Goal: Transaction & Acquisition: Purchase product/service

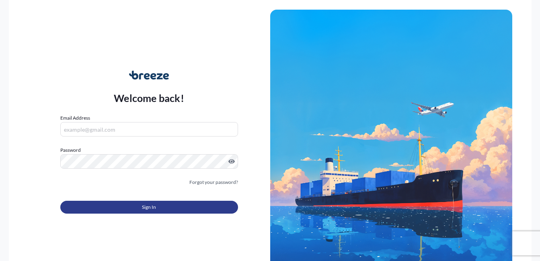
type input "[PERSON_NAME][EMAIL_ADDRESS][PERSON_NAME][DOMAIN_NAME]"
click at [131, 10] on button "Sign In" at bounding box center [149, 207] width 178 height 13
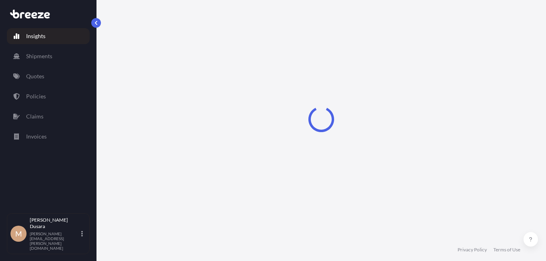
select select "2025"
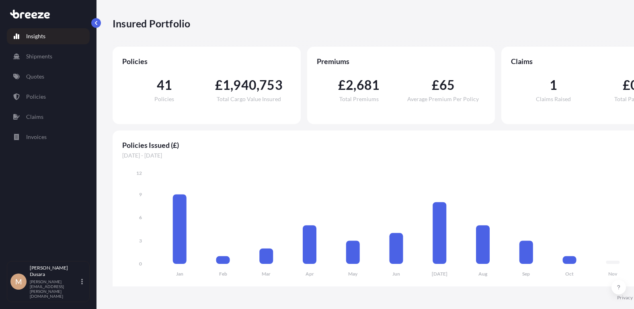
scroll to position [6, 0]
click at [36, 10] on p "Quotes" at bounding box center [35, 76] width 18 height 8
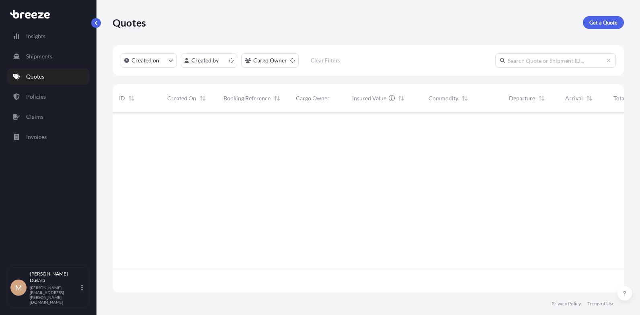
scroll to position [178, 506]
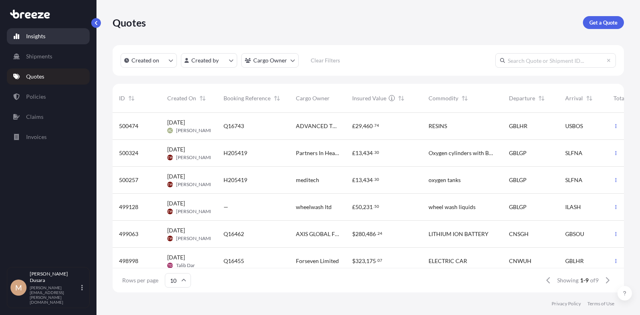
click at [38, 10] on p "Insights" at bounding box center [35, 36] width 19 height 8
select select "2025"
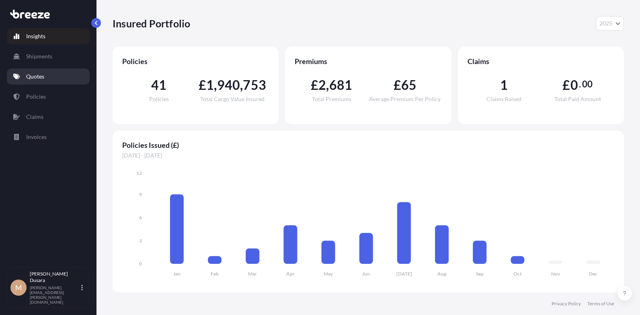
click at [31, 10] on p "Quotes" at bounding box center [35, 76] width 18 height 8
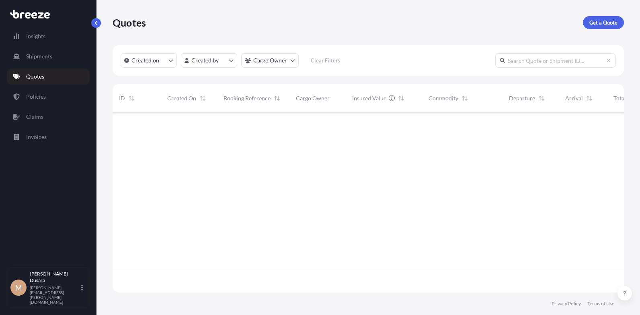
scroll to position [178, 506]
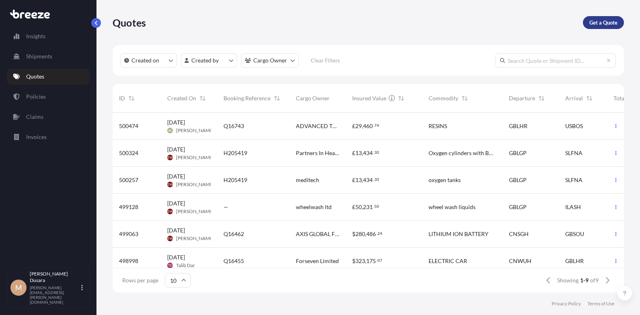
click at [191, 10] on p "Get a Quote" at bounding box center [604, 23] width 28 height 8
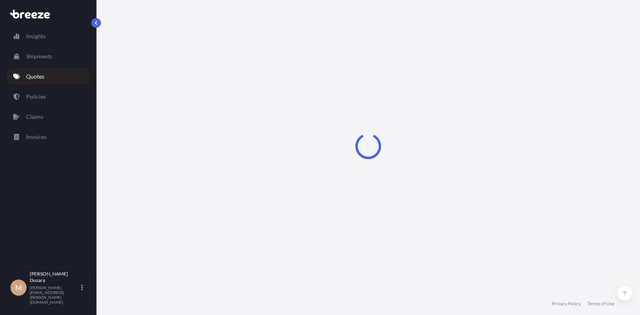
select select "Sea"
select select "1"
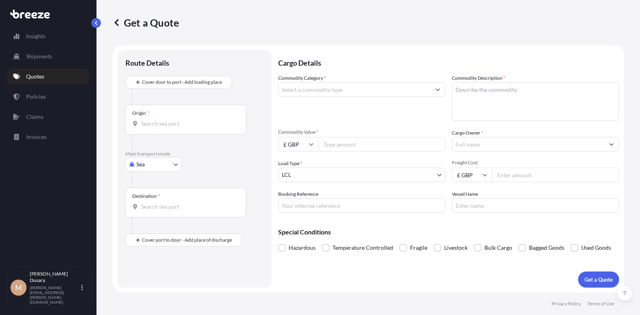
click at [152, 10] on input "Origin *" at bounding box center [188, 123] width 95 height 8
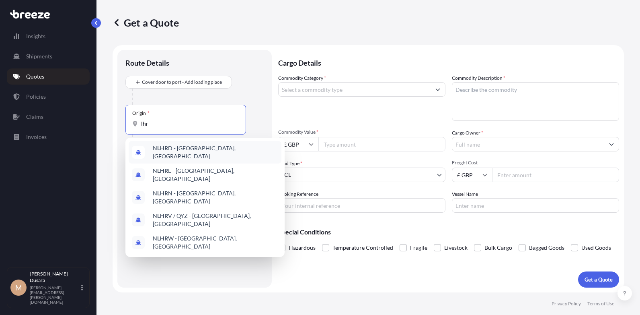
drag, startPoint x: 153, startPoint y: 126, endPoint x: 158, endPoint y: 125, distance: 5.0
click at [153, 10] on input "lhr" at bounding box center [188, 123] width 95 height 8
type input "l"
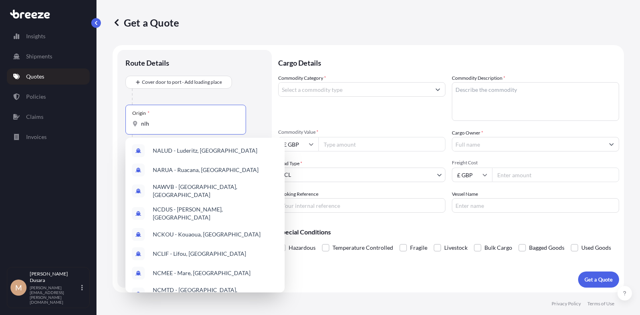
type input "nlhr"
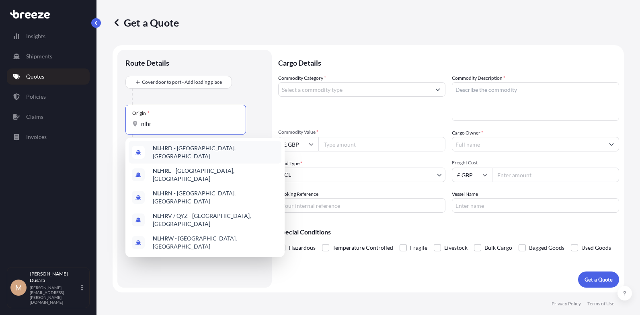
drag, startPoint x: 154, startPoint y: 124, endPoint x: 119, endPoint y: 121, distance: 35.5
click at [119, 10] on div "Route Details Cover door to port - Add loading place Place of loading Road Road…" at bounding box center [194, 168] width 154 height 237
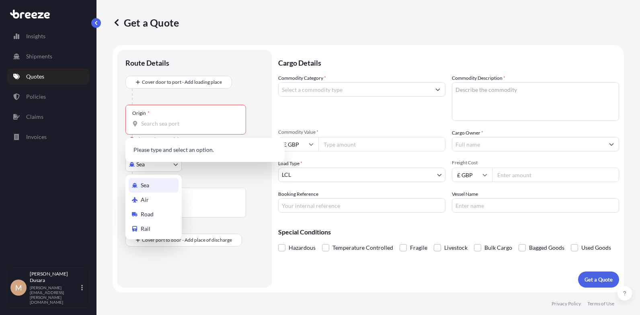
click at [176, 10] on body "Insights Shipments Quotes Policies Claims Invoices M [PERSON_NAME] [PERSON_NAME…" at bounding box center [320, 157] width 640 height 315
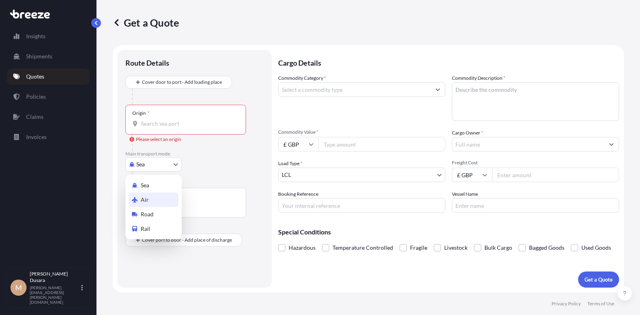
click at [141, 10] on span "Air" at bounding box center [145, 200] width 8 height 8
select select "Air"
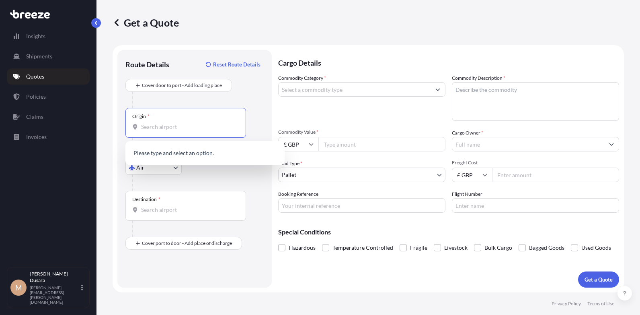
click at [152, 10] on input "Origin *" at bounding box center [188, 127] width 95 height 8
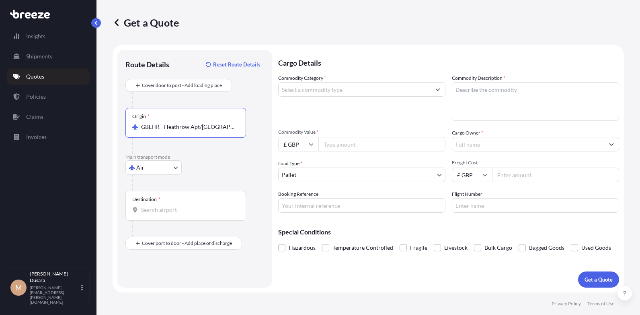
type input "GBLHR - Heathrow Apt/[GEOGRAPHIC_DATA], [GEOGRAPHIC_DATA]"
click at [156, 10] on input "Destination *" at bounding box center [188, 210] width 95 height 8
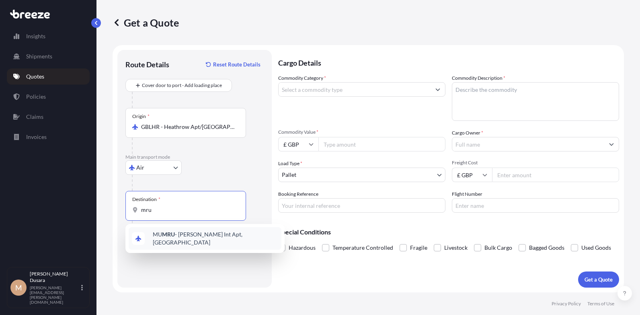
click at [191, 10] on span "MU MRU - [PERSON_NAME] Int Apt, [GEOGRAPHIC_DATA]" at bounding box center [216, 238] width 126 height 16
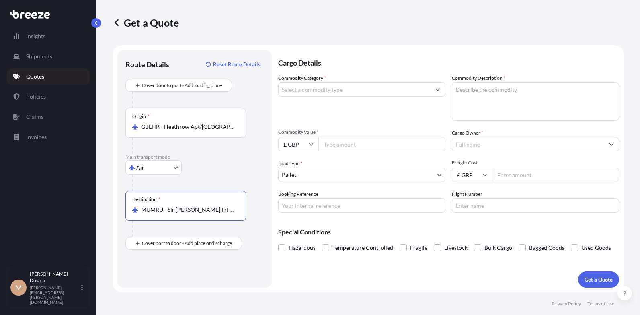
type input "MUMRU - Sir [PERSON_NAME] Int Apt, [GEOGRAPHIC_DATA]"
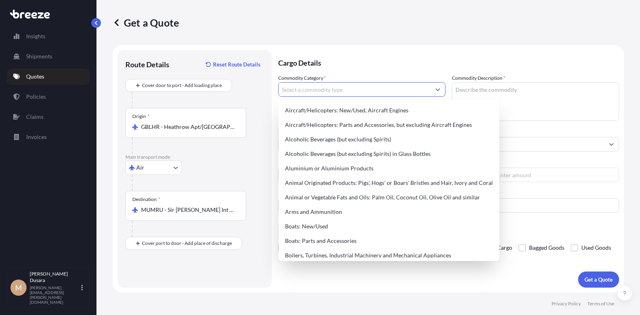
click at [191, 10] on icon "Show suggestions" at bounding box center [438, 90] width 4 height 2
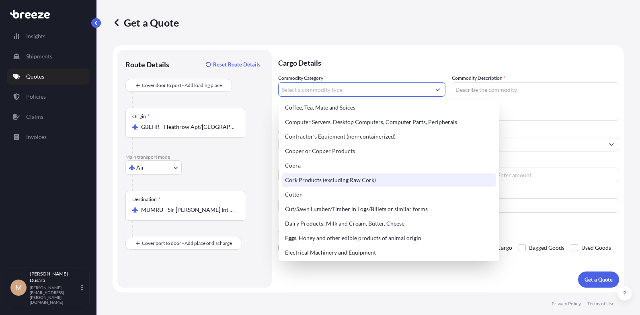
scroll to position [322, 0]
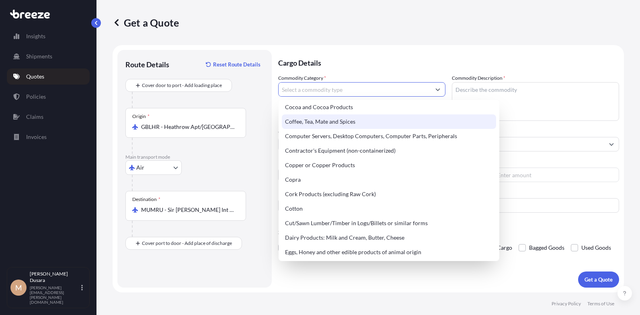
click at [191, 10] on div "Coffee, Tea, Mate and Spices" at bounding box center [389, 121] width 214 height 14
type input "Coffee, Tea, Mate and Spices"
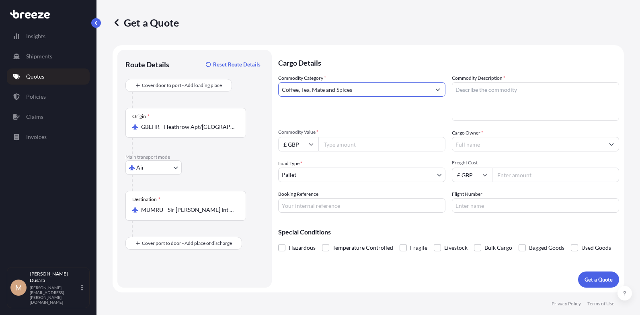
click at [191, 10] on input "Booking Reference" at bounding box center [361, 205] width 167 height 14
type input "q"
type input "Q16741"
click at [191, 10] on textarea "Commodity Description *" at bounding box center [535, 101] width 167 height 39
type textarea "TEA"
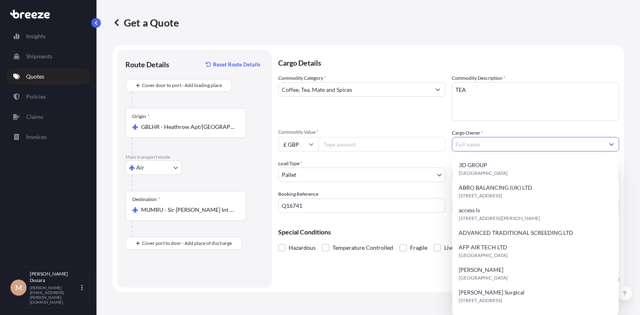
click at [191, 10] on input "Cargo Owner *" at bounding box center [529, 144] width 152 height 14
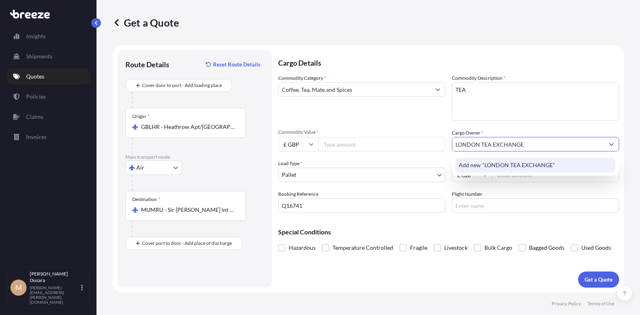
type input "LONDON TEA EXCHANGE"
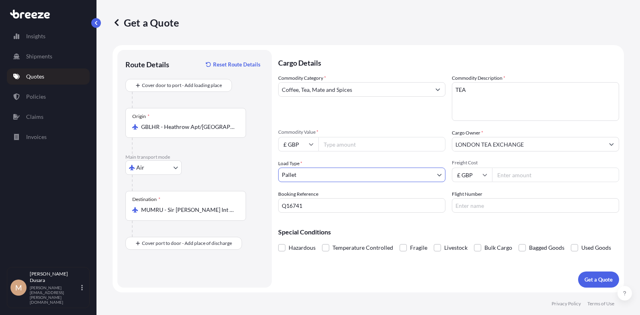
click at [191, 10] on input "Freight Cost" at bounding box center [555, 174] width 127 height 14
type input "1289.24"
click at [191, 10] on input "Commodity Value *" at bounding box center [382, 144] width 127 height 14
type input "2500.00"
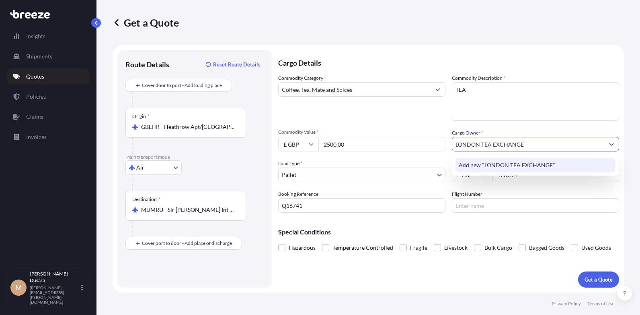
click at [191, 10] on body "1 option available. Insights Shipments Quotes Policies Claims Invoices M [PERSO…" at bounding box center [320, 157] width 640 height 315
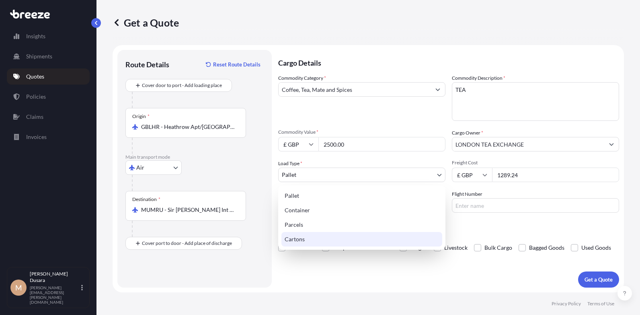
click at [191, 10] on div "Cartons" at bounding box center [362, 239] width 161 height 14
select select "4"
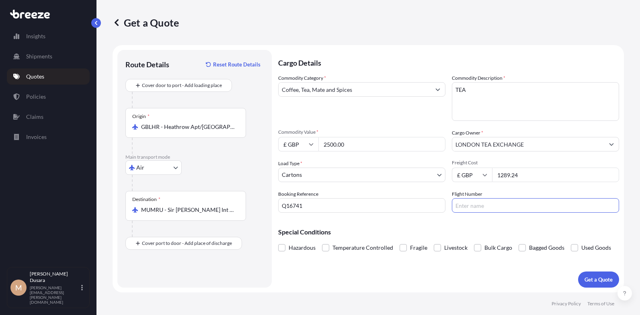
click at [191, 10] on input "Flight Number" at bounding box center [535, 205] width 167 height 14
type input "TBA"
click at [191, 10] on button "Get a Quote" at bounding box center [598, 279] width 41 height 16
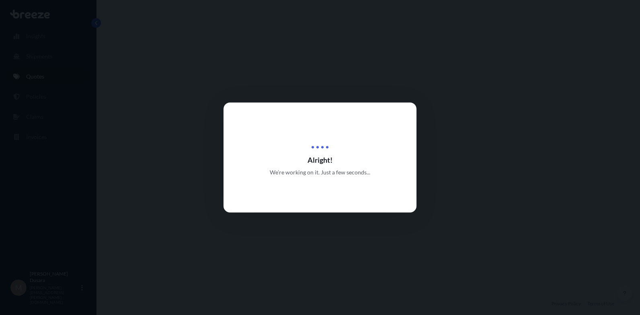
select select "Air"
select select "4"
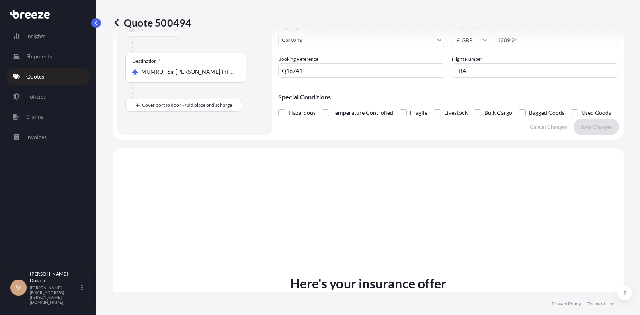
scroll to position [242, 0]
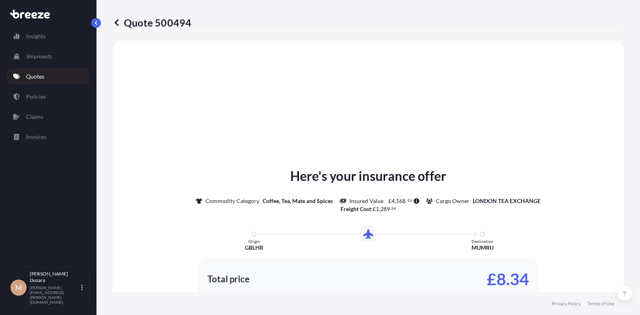
click at [116, 10] on icon at bounding box center [117, 23] width 8 height 8
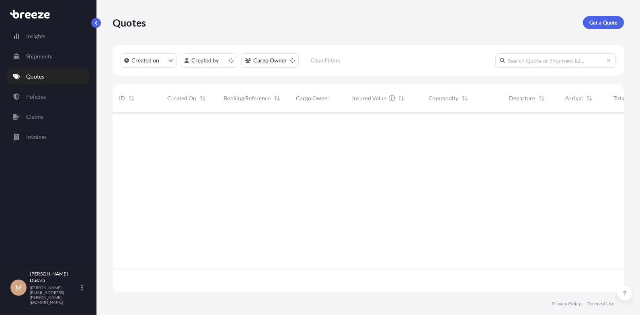
scroll to position [178, 506]
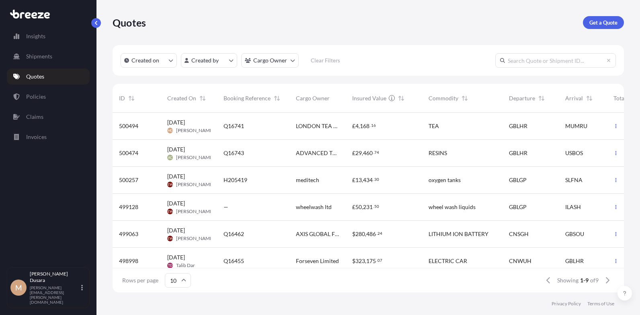
click at [191, 10] on span "Q16741" at bounding box center [234, 126] width 21 height 8
select select "Air"
select select "4"
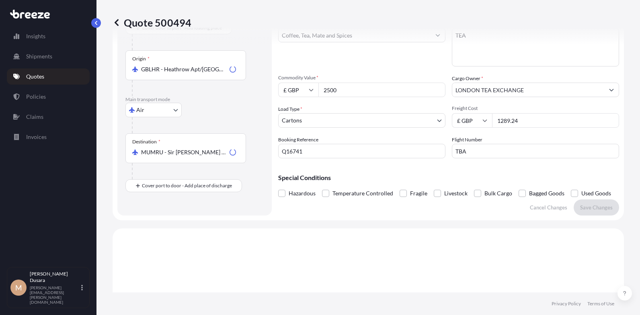
click at [191, 10] on div "Cover door to port - Add loading place Place of loading Road Road Rail Origin *…" at bounding box center [195, 106] width 138 height 171
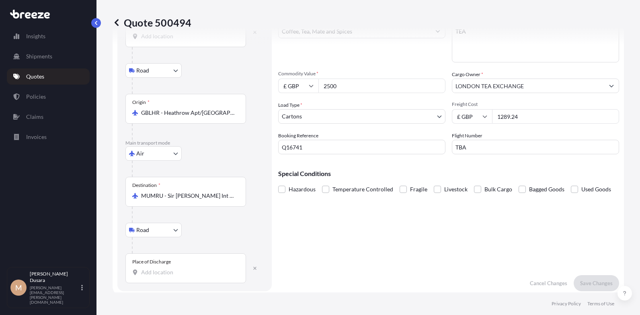
scroll to position [40, 0]
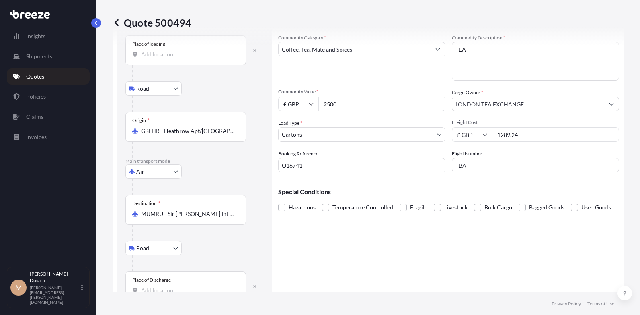
click at [191, 10] on input "1289.24" at bounding box center [555, 134] width 127 height 14
type input "1172.04"
click at [183, 10] on input "Place of loading" at bounding box center [188, 54] width 95 height 8
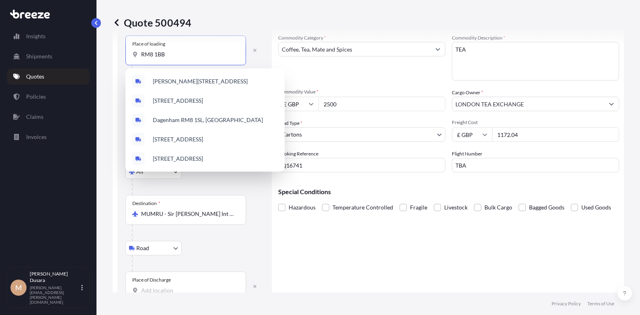
type input "RM8 1BB"
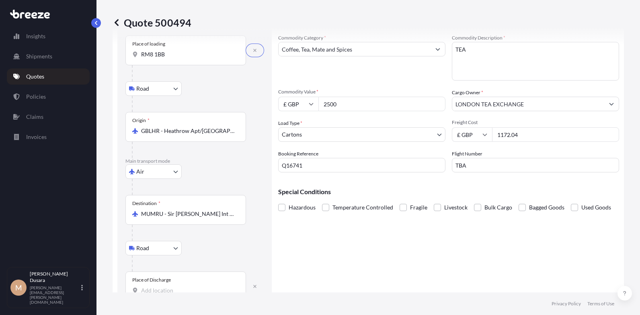
click at [150, 10] on input "Place of Discharge" at bounding box center [188, 290] width 95 height 8
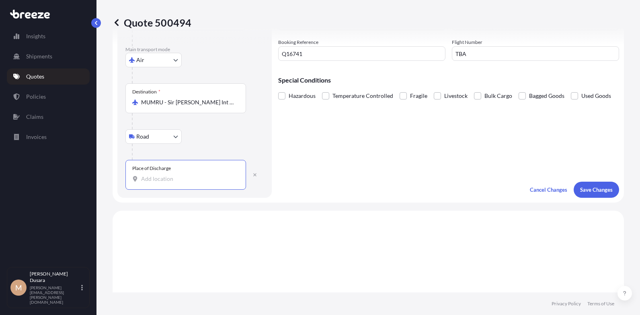
scroll to position [161, 0]
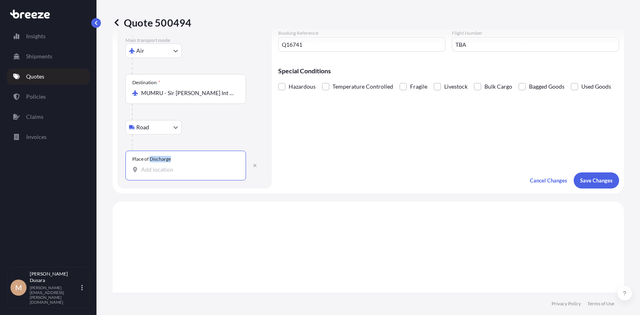
drag, startPoint x: 151, startPoint y: 160, endPoint x: 153, endPoint y: 168, distance: 7.9
click at [153, 10] on div "Place of Discharge" at bounding box center [186, 165] width 121 height 30
click at [180, 10] on input "Place of Discharge" at bounding box center [188, 169] width 95 height 8
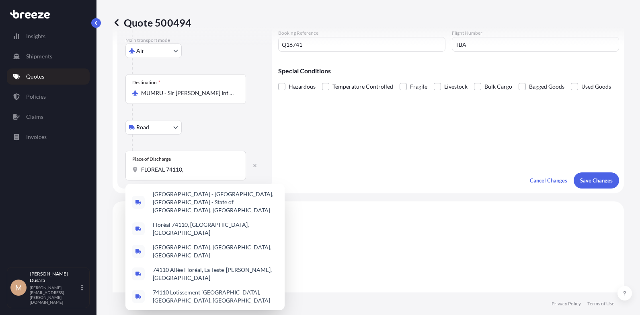
click at [173, 10] on div "Destination * MUMRU - Sir [PERSON_NAME] Int Apt, [GEOGRAPHIC_DATA]" at bounding box center [186, 89] width 121 height 30
click at [173, 10] on input "MUMRU - Sir [PERSON_NAME] Int Apt, [GEOGRAPHIC_DATA]" at bounding box center [188, 93] width 95 height 8
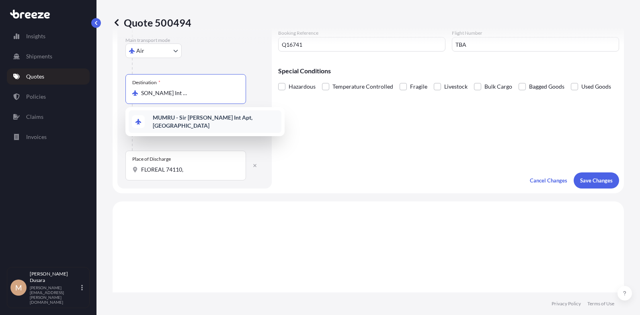
click at [176, 10] on b "MUMRU - Sir [PERSON_NAME] Int Apt, [GEOGRAPHIC_DATA]" at bounding box center [203, 121] width 100 height 15
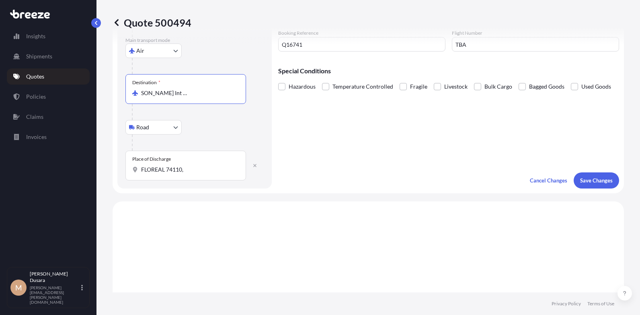
scroll to position [164, 0]
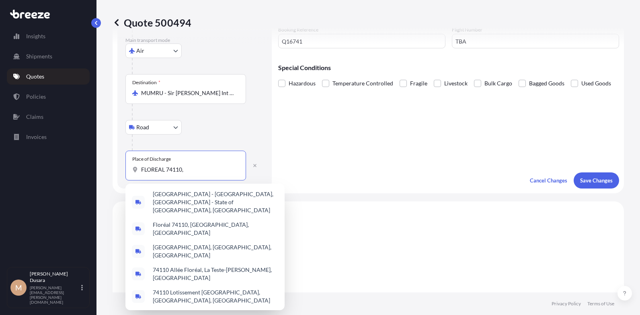
click at [191, 10] on input "FLOREAL 74110," at bounding box center [188, 169] width 95 height 8
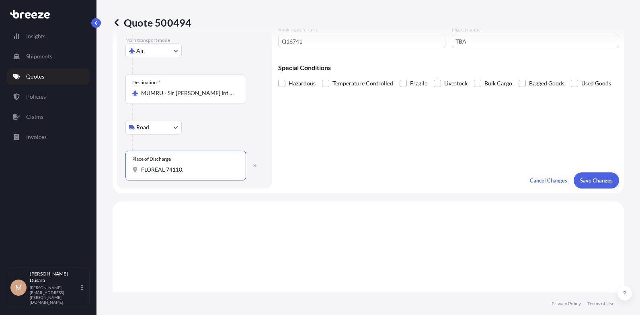
click at [191, 10] on input "FLOREAL 74110," at bounding box center [188, 169] width 95 height 8
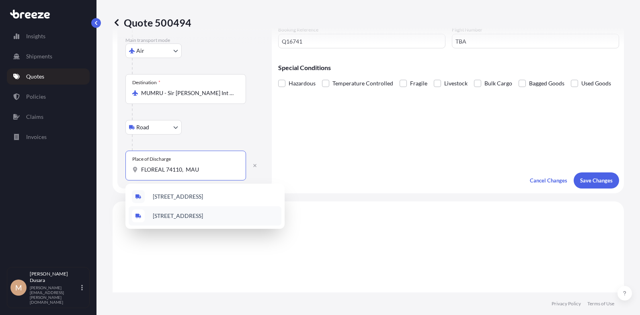
click at [191, 10] on span "[STREET_ADDRESS]" at bounding box center [178, 216] width 50 height 8
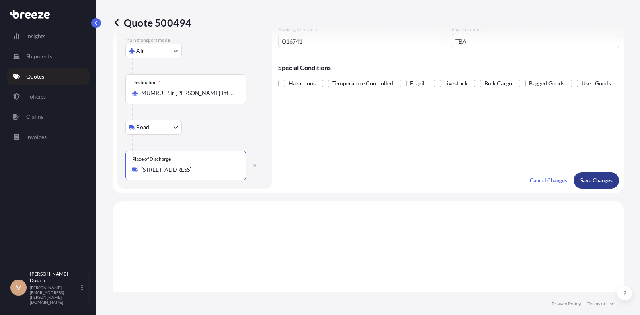
type input "[STREET_ADDRESS]"
click at [191, 10] on p "Save Changes" at bounding box center [596, 180] width 33 height 8
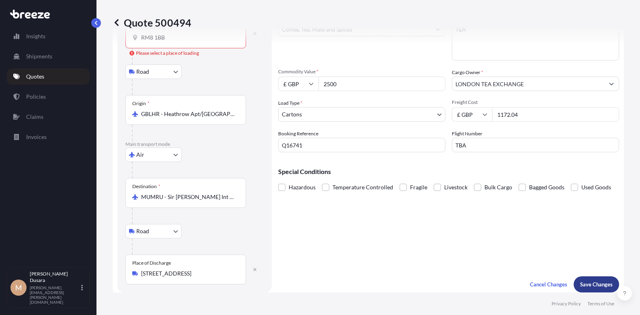
scroll to position [0, 0]
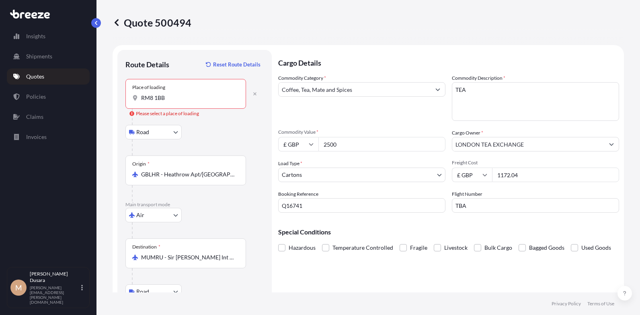
click at [191, 10] on div "Place of loading RM8 1BB" at bounding box center [186, 94] width 121 height 30
click at [191, 10] on input "RM8 1BB" at bounding box center [188, 98] width 95 height 8
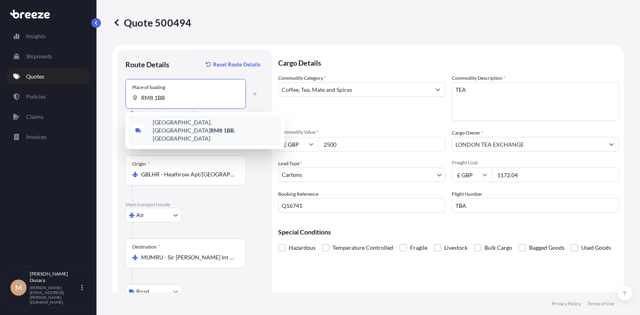
click at [191, 10] on span "[STREET_ADDRESS]" at bounding box center [216, 130] width 126 height 24
type input "[STREET_ADDRESS]"
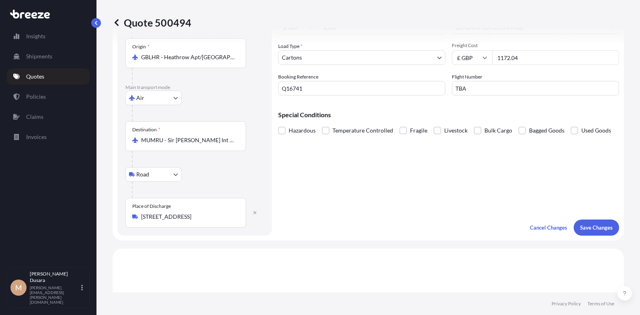
scroll to position [121, 0]
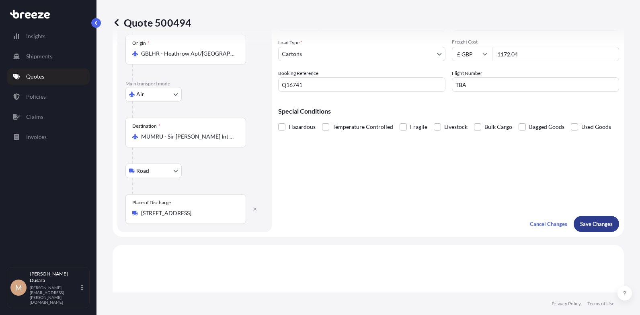
click at [191, 10] on p "Save Changes" at bounding box center [596, 224] width 33 height 8
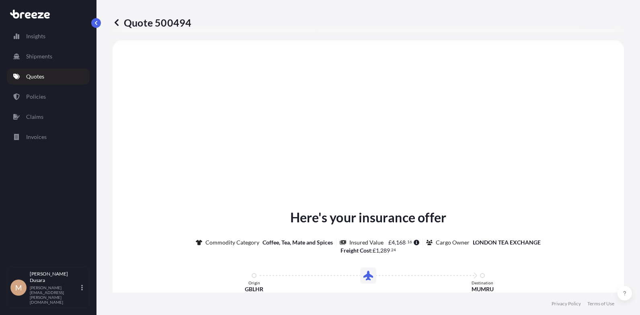
select select "Road"
select select "Air"
select select "Road"
select select "4"
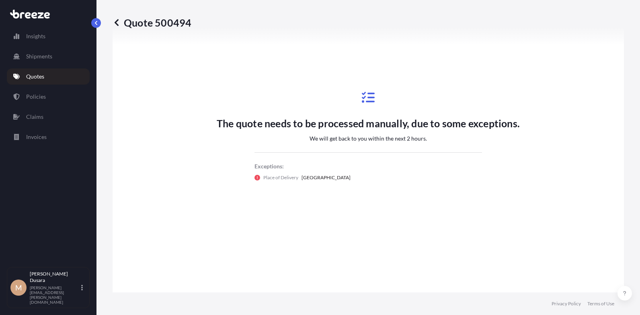
scroll to position [396, 0]
